Goal: Check status

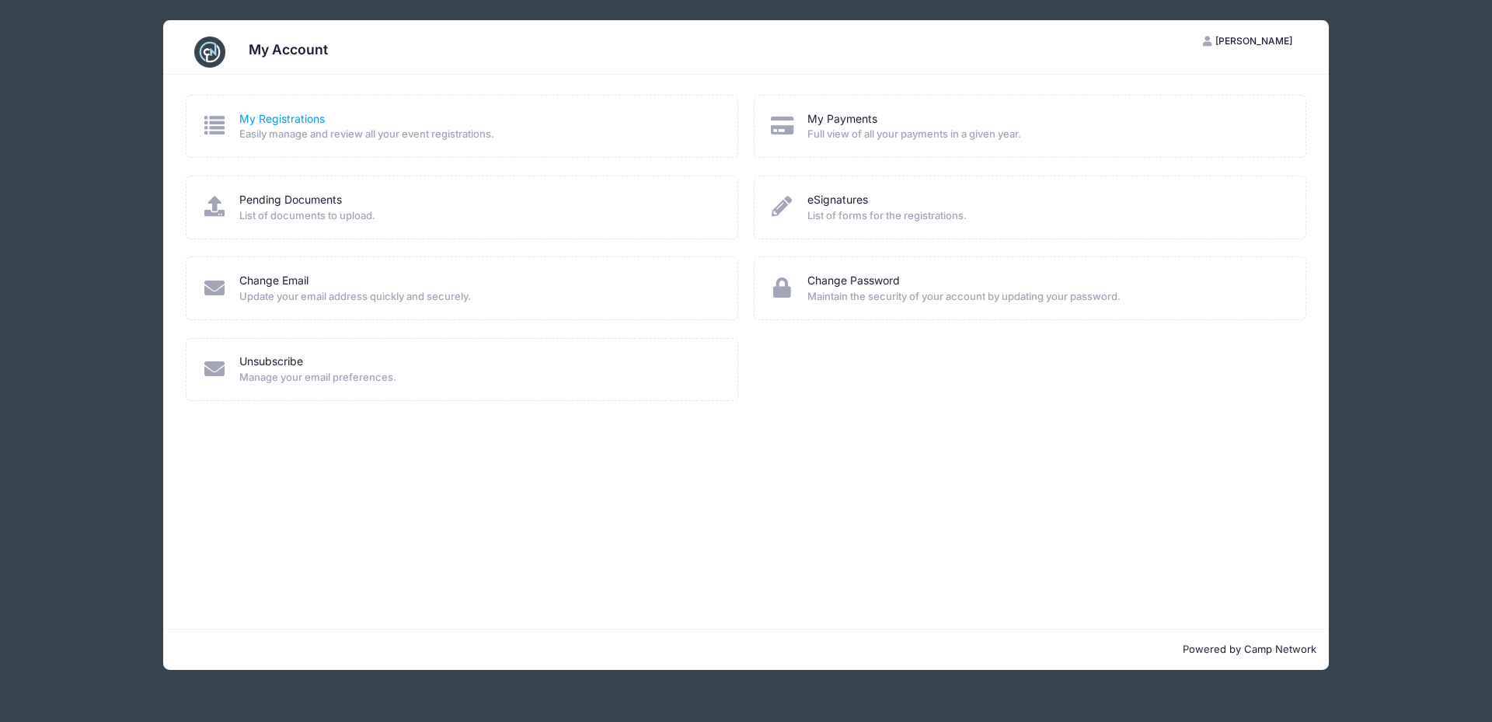
click at [298, 120] on link "My Registrations" at bounding box center [282, 119] width 86 height 16
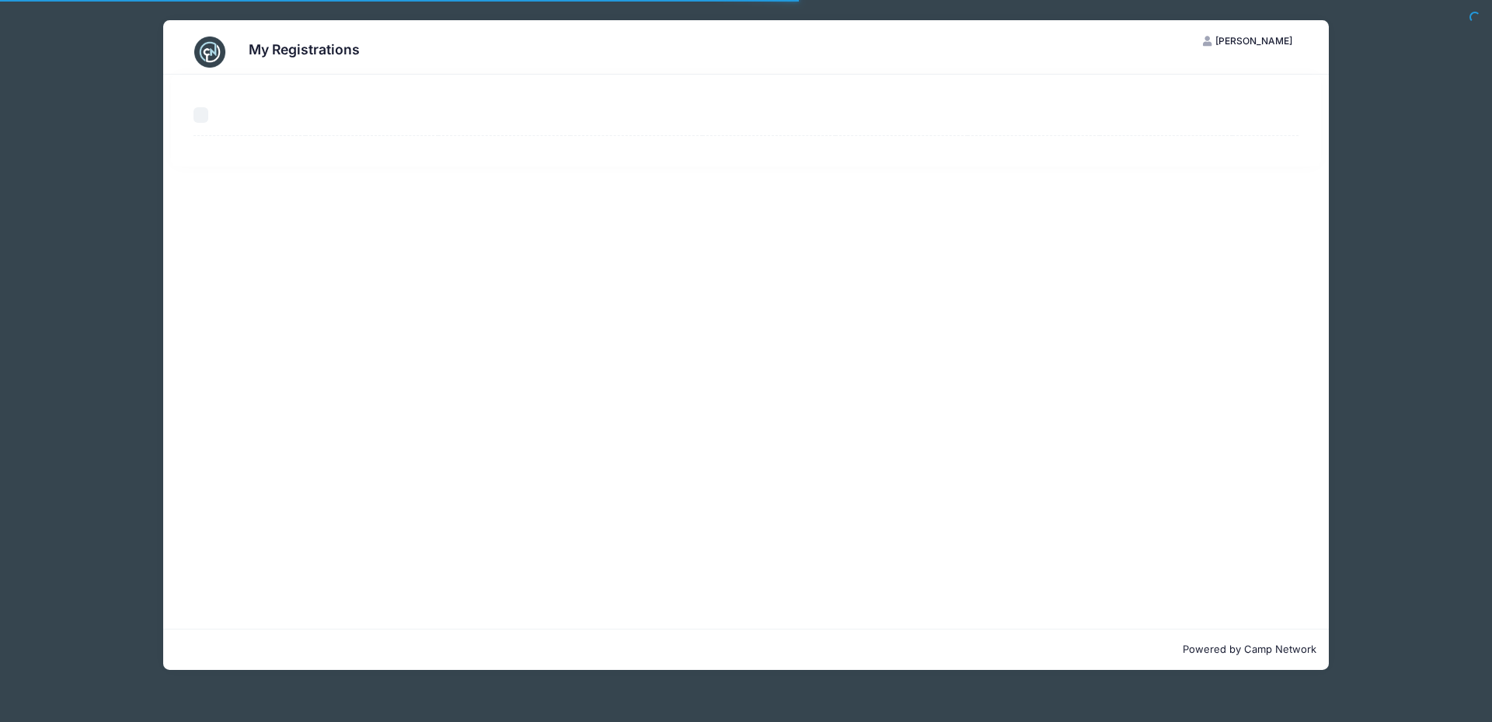
select select "50"
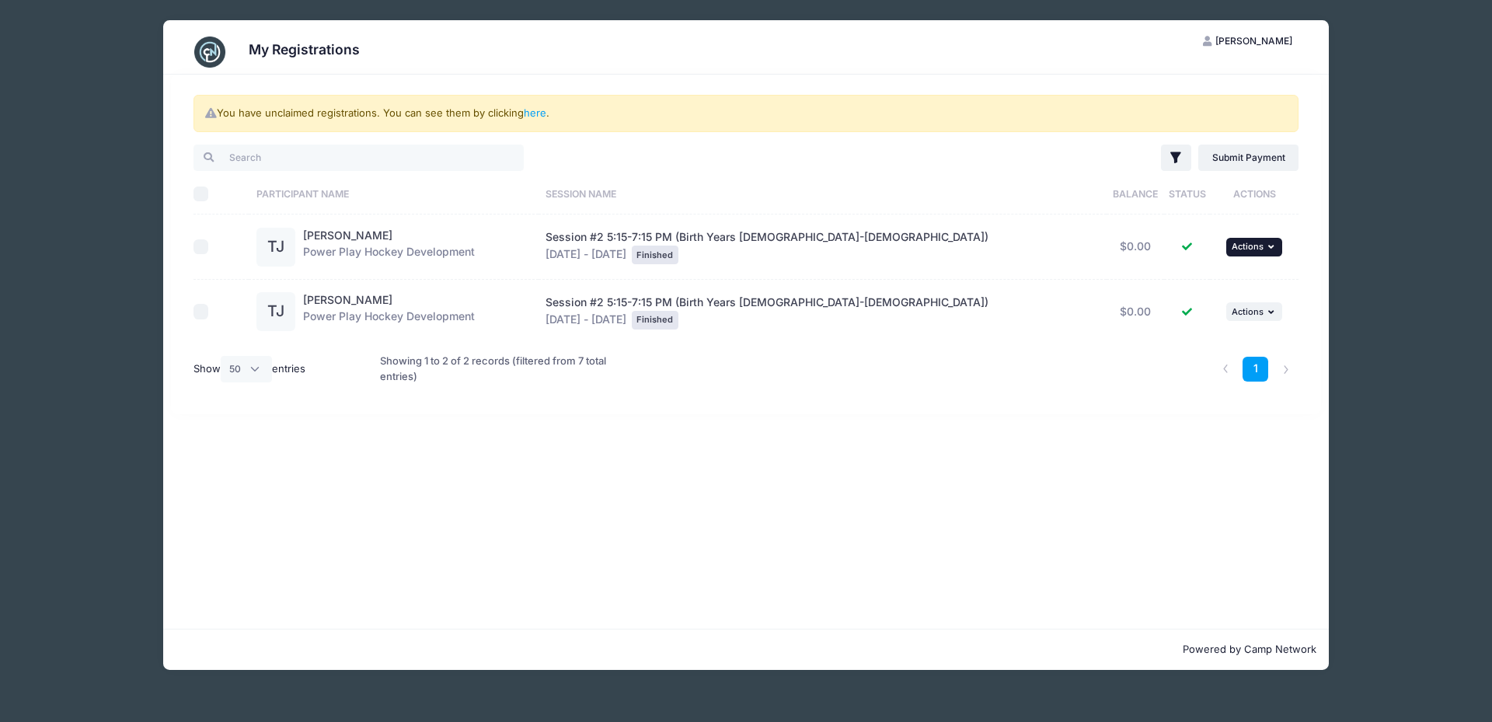
click at [1269, 245] on icon "button" at bounding box center [1273, 247] width 9 height 9
click at [270, 253] on div "TJ" at bounding box center [276, 247] width 39 height 39
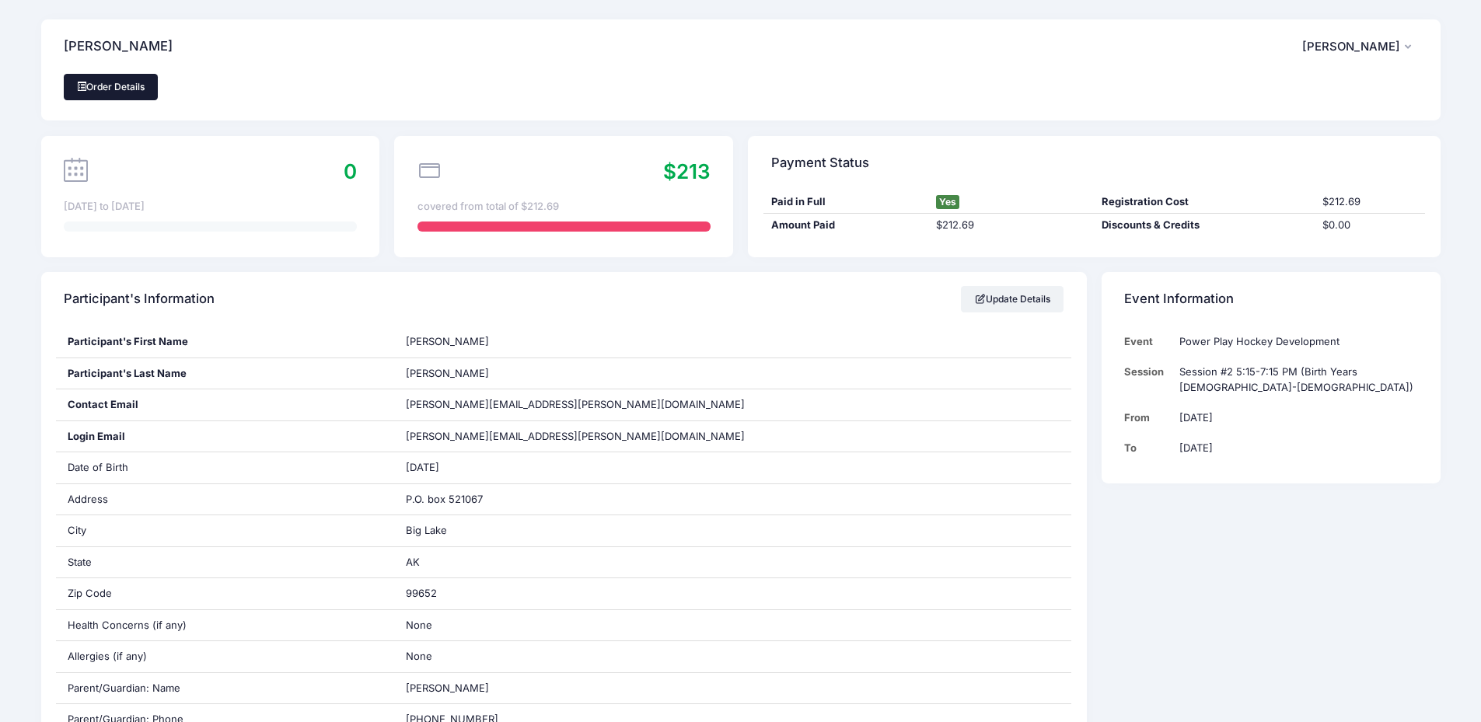
click at [119, 84] on link "Order Details" at bounding box center [111, 87] width 95 height 26
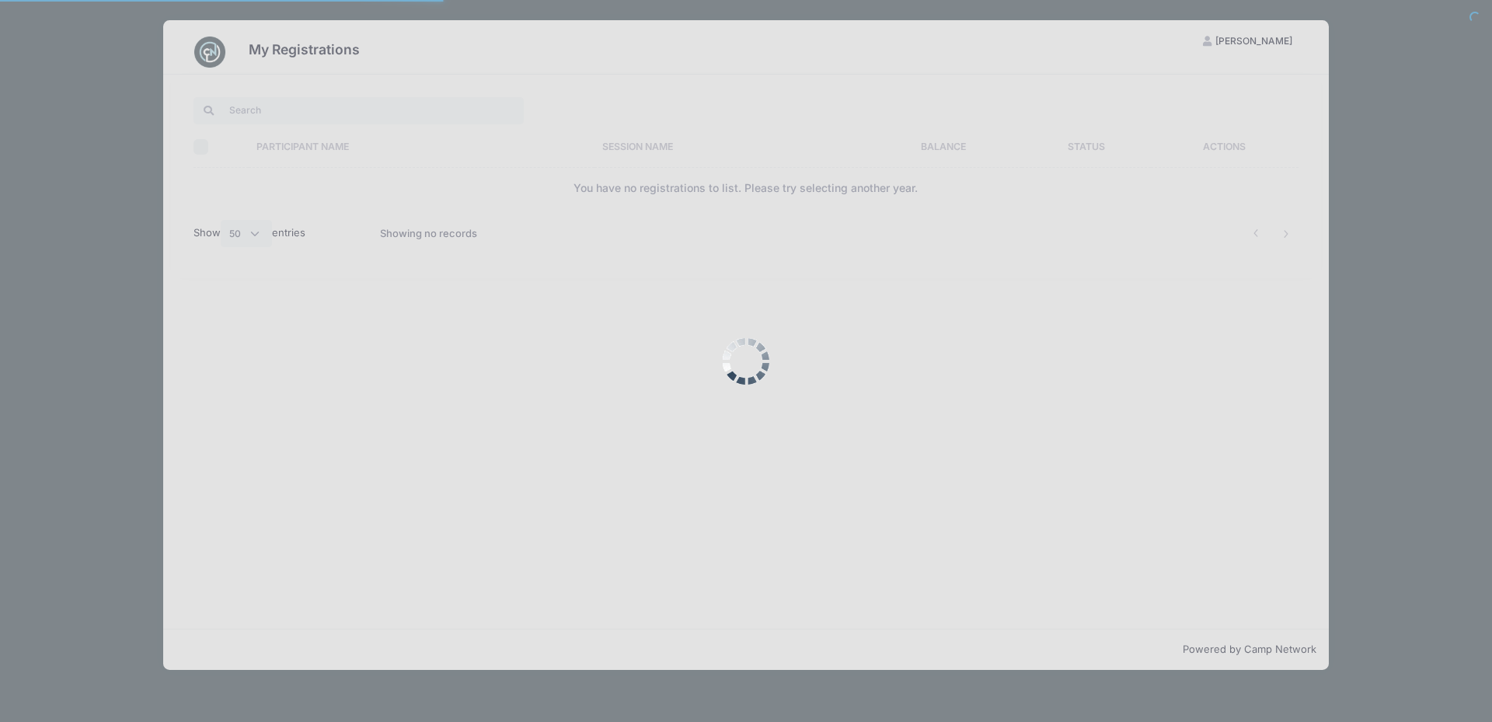
select select "50"
